Goal: Task Accomplishment & Management: Manage account settings

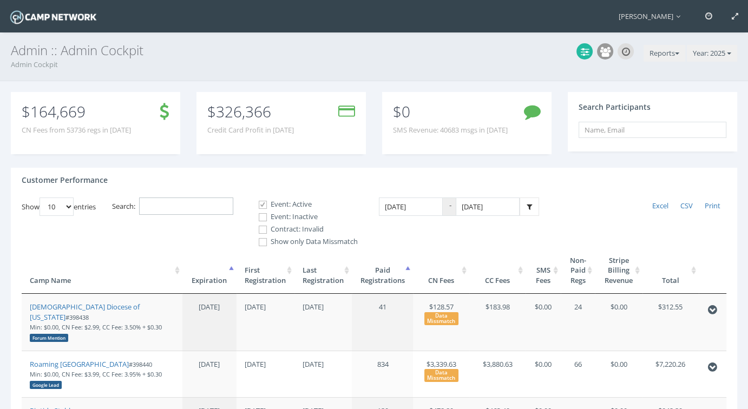
click at [189, 205] on input "Search:" at bounding box center [186, 207] width 94 height 18
paste input "398467"
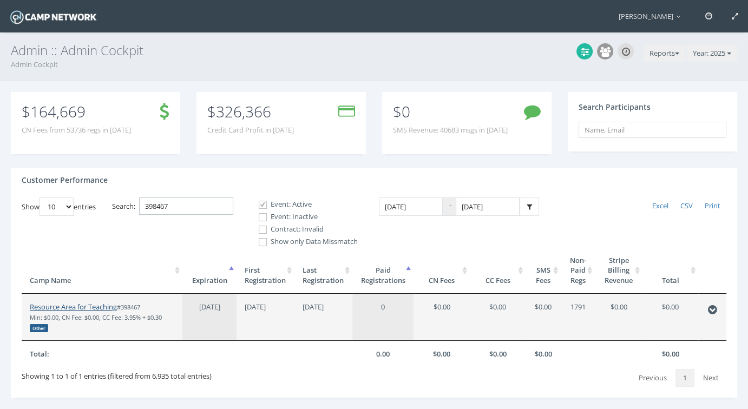
type input "398467"
click at [94, 303] on link "Resource Area for Teaching" at bounding box center [73, 307] width 87 height 10
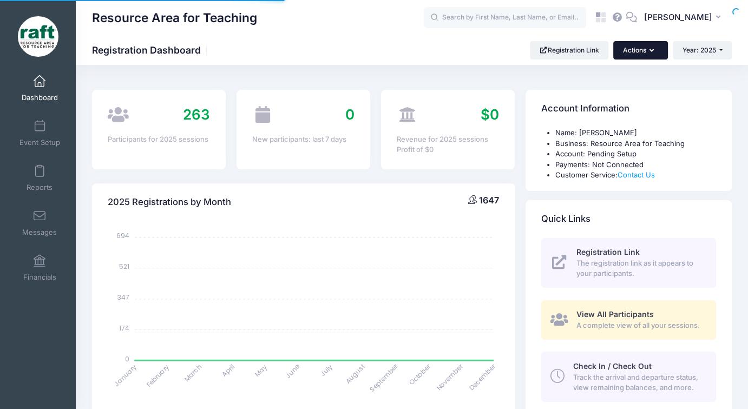
select select
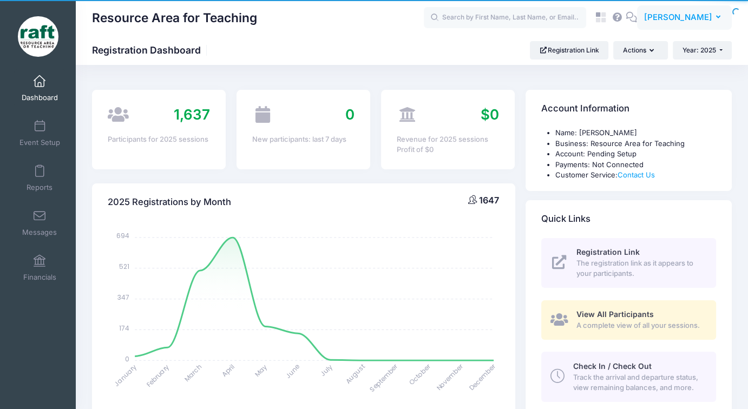
click at [674, 18] on span "[PERSON_NAME]" at bounding box center [678, 17] width 68 height 12
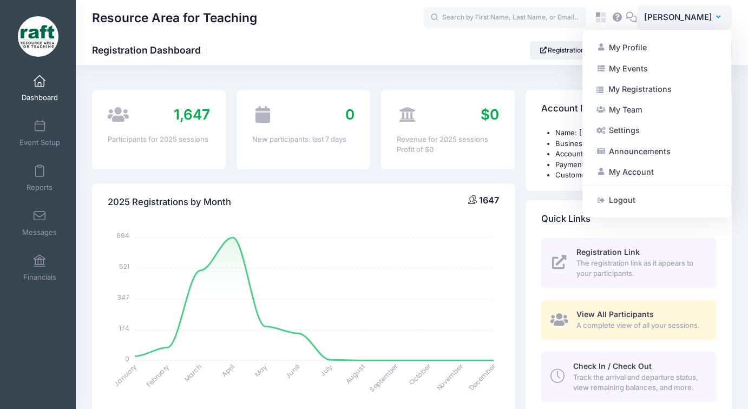
click at [544, 173] on ul "Name: Ayzha Quidit Business: Resource Area for Teaching Account: Pending Setup …" at bounding box center [628, 154] width 175 height 53
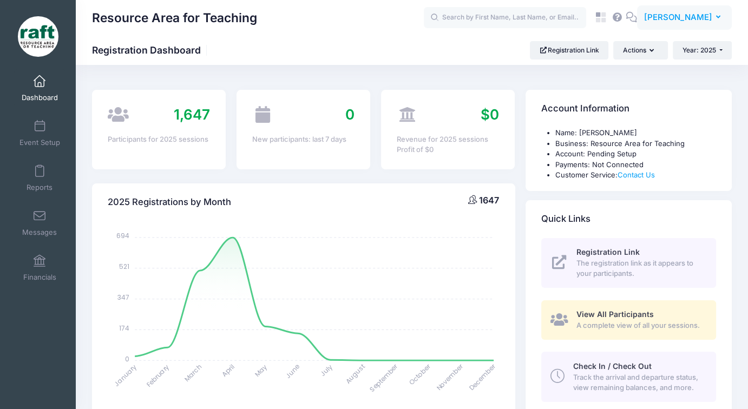
click at [670, 19] on span "[PERSON_NAME]" at bounding box center [678, 17] width 68 height 12
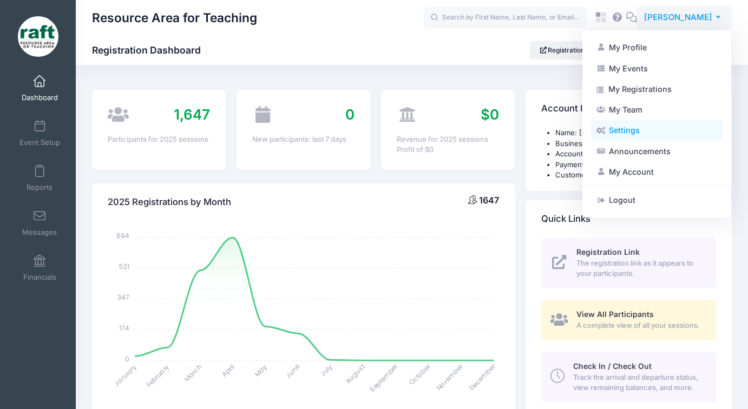
click at [622, 128] on link "Settings" at bounding box center [657, 130] width 132 height 21
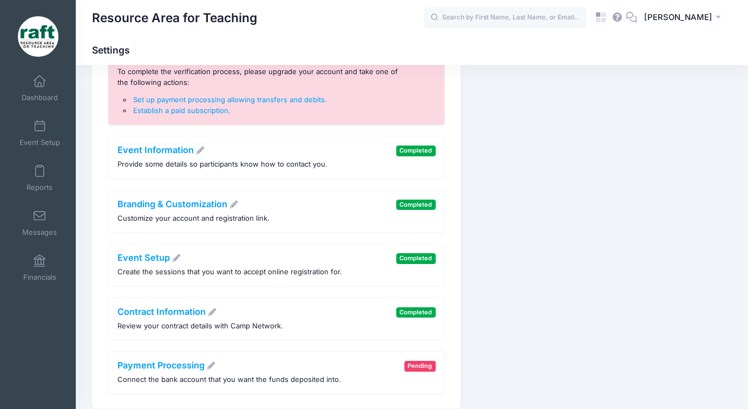
scroll to position [162, 0]
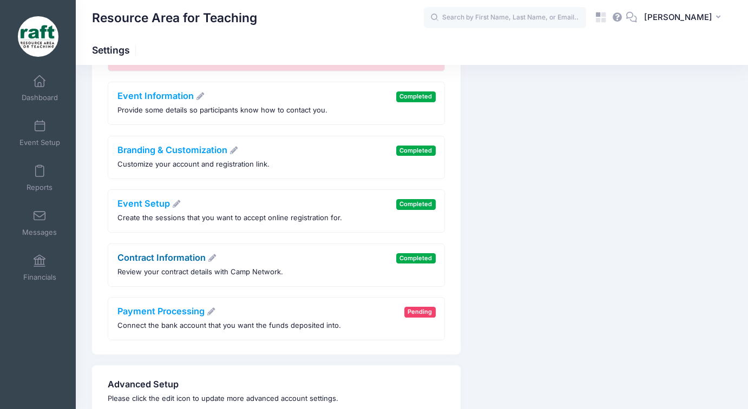
click at [185, 257] on link "Contract Information" at bounding box center [167, 257] width 100 height 11
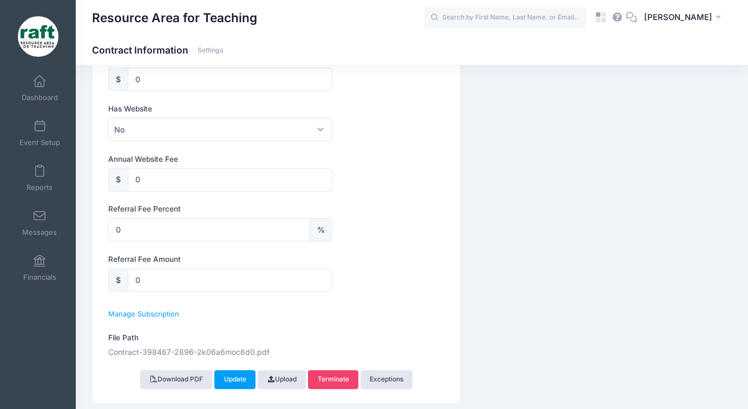
scroll to position [680, 0]
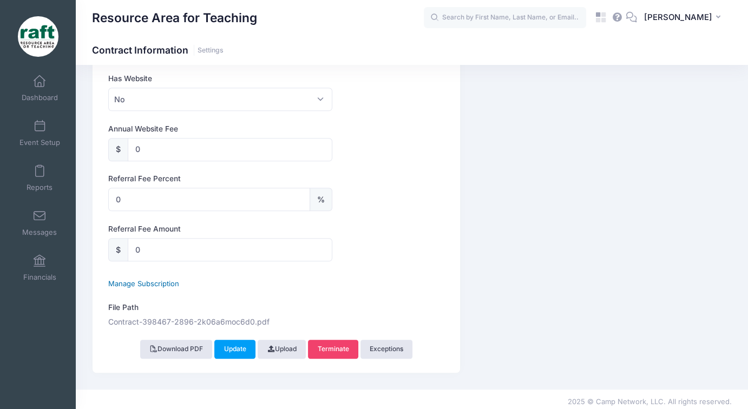
click at [166, 282] on span "Manage Subscription" at bounding box center [143, 283] width 71 height 9
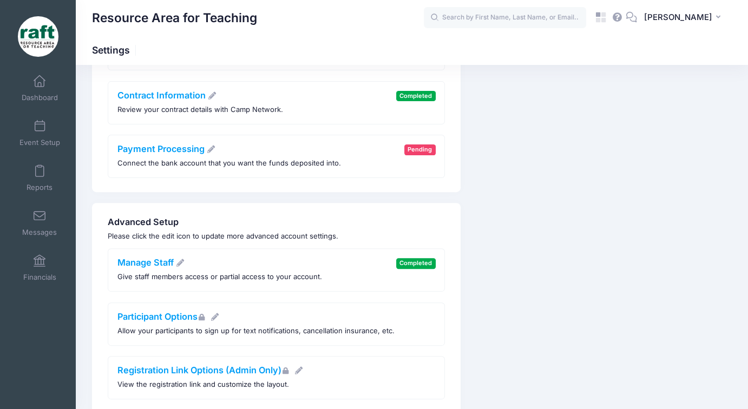
scroll to position [421, 0]
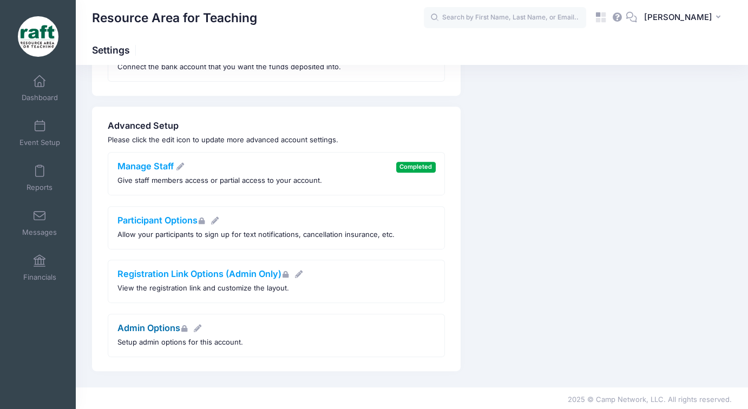
click at [166, 323] on link "Admin Options" at bounding box center [159, 328] width 85 height 11
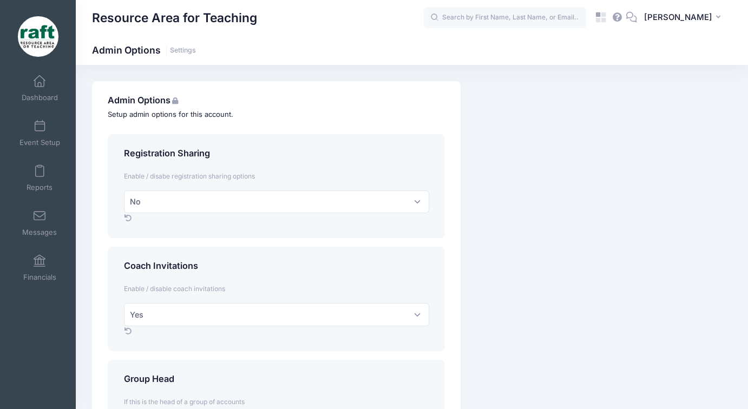
scroll to position [512, 0]
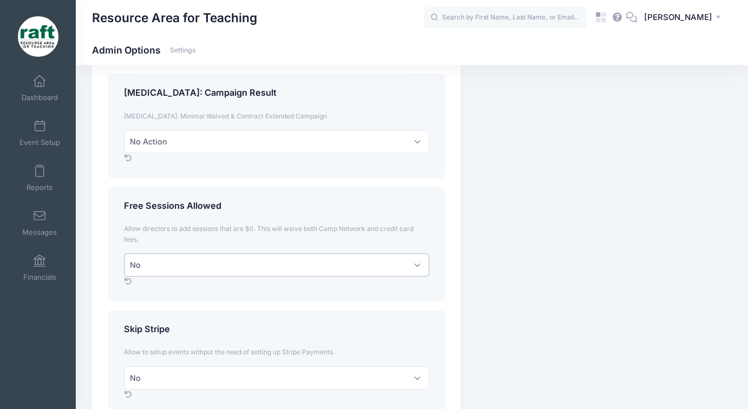
click at [226, 266] on select "No Yes" at bounding box center [276, 264] width 305 height 23
select select "1"
click at [124, 253] on select "No Yes" at bounding box center [276, 264] width 305 height 23
click at [235, 375] on select "No Yes" at bounding box center [276, 377] width 305 height 23
select select "1"
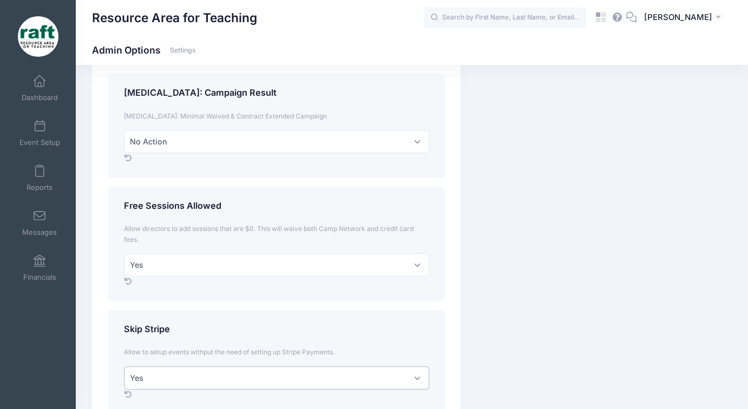
click at [124, 366] on select "No Yes" at bounding box center [276, 377] width 305 height 23
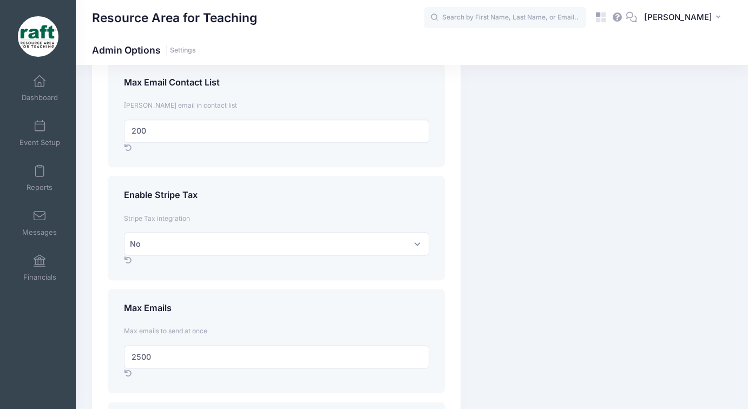
scroll to position [1616, 0]
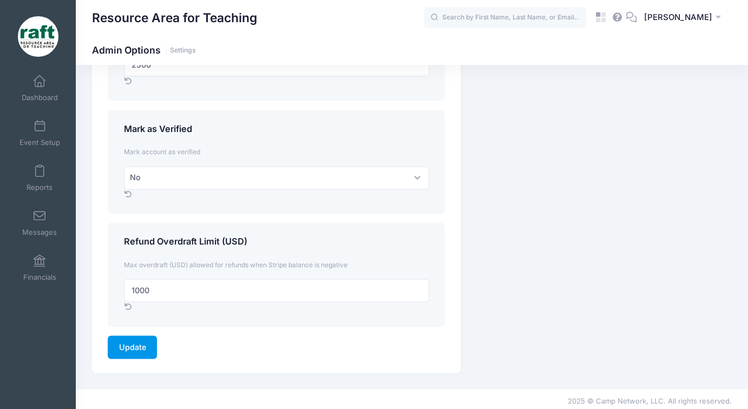
click at [140, 345] on input "Update" at bounding box center [132, 347] width 49 height 23
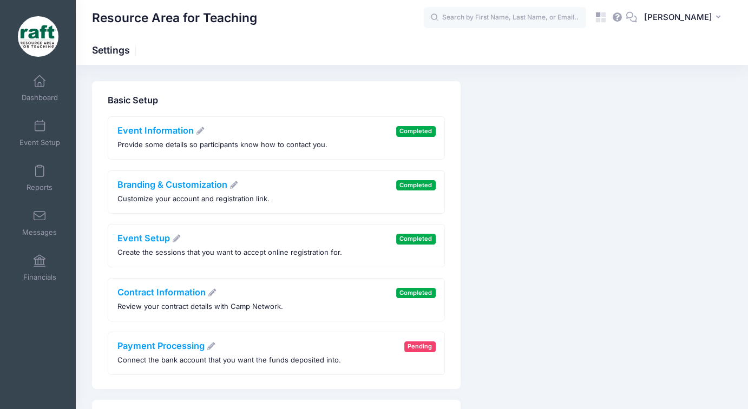
scroll to position [54, 0]
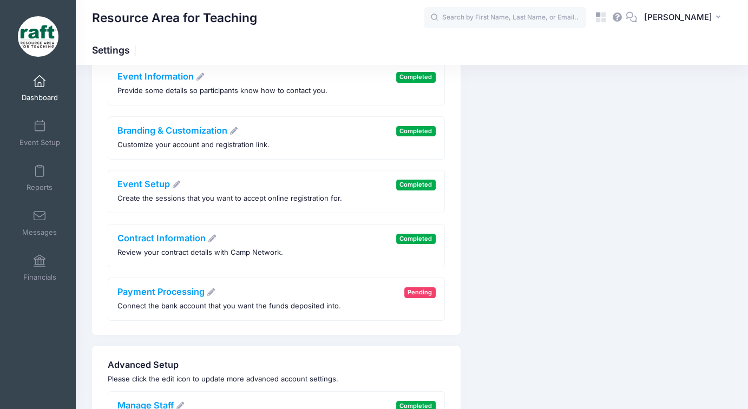
click at [22, 88] on link "Dashboard" at bounding box center [39, 88] width 51 height 38
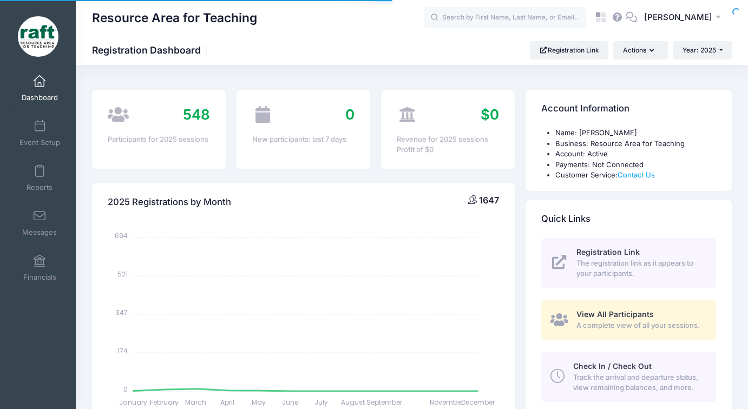
select select
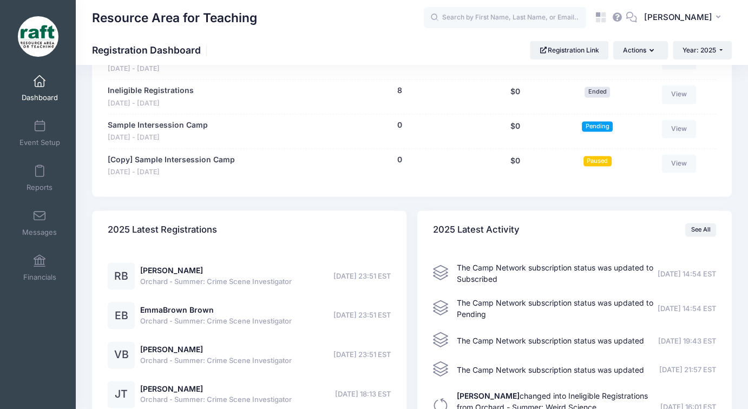
scroll to position [1650, 0]
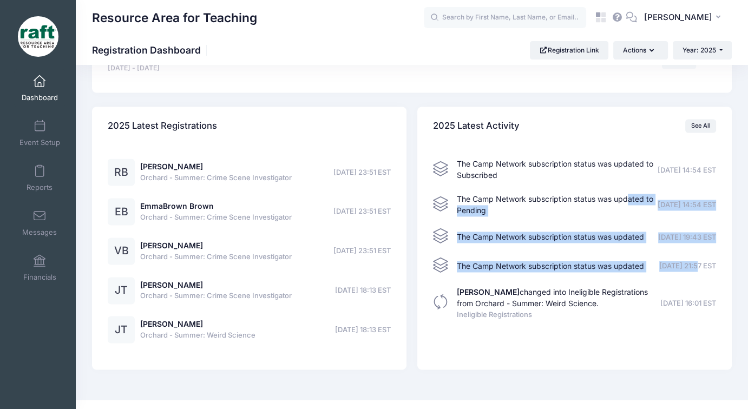
drag, startPoint x: 682, startPoint y: 259, endPoint x: 472, endPoint y: 194, distance: 219.6
click at [472, 194] on div "The Camp Network subscription status was updated to Subscribed 09/10/2025 14:54…" at bounding box center [574, 257] width 283 height 197
click at [551, 196] on div "The Camp Network subscription status was updated to Pending 09/10/2025 14:54 EST" at bounding box center [555, 205] width 197 height 23
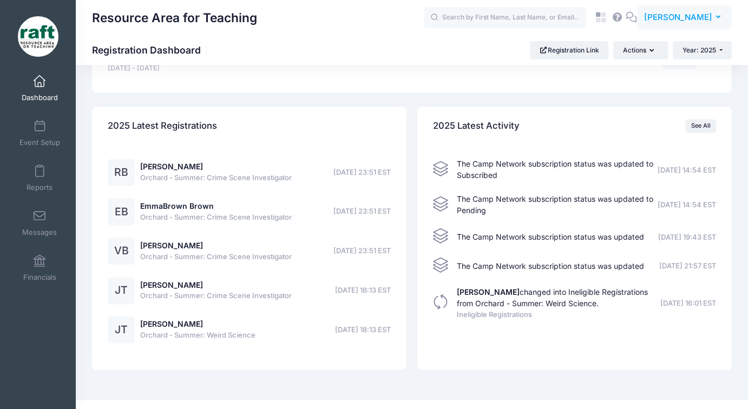
click at [675, 16] on span "[PERSON_NAME]" at bounding box center [678, 17] width 68 height 12
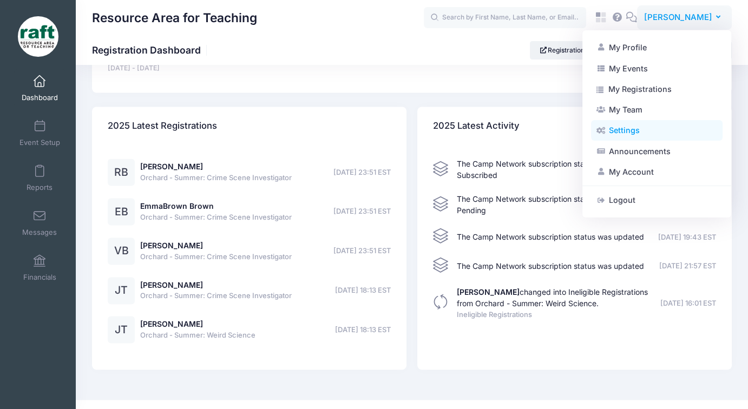
click at [617, 129] on link "Settings" at bounding box center [657, 130] width 132 height 21
